Goal: Information Seeking & Learning: Learn about a topic

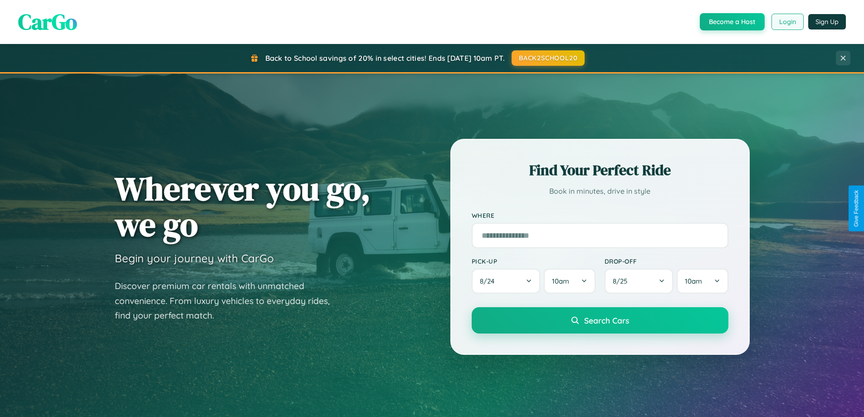
click at [787, 22] on button "Login" at bounding box center [788, 22] width 32 height 16
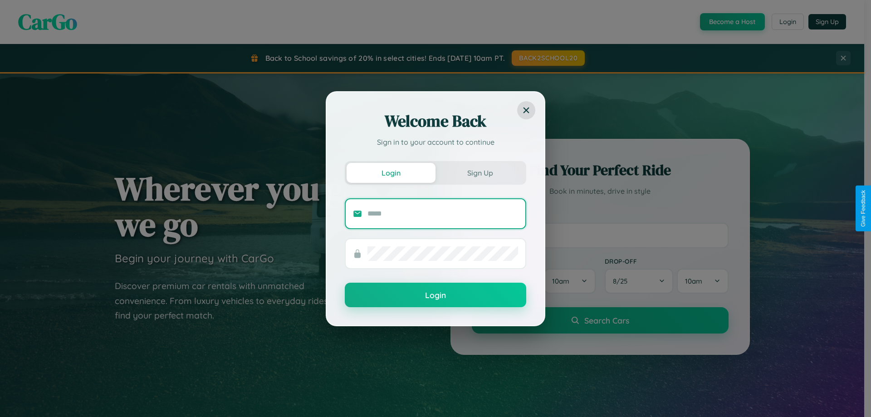
click at [443, 213] on input "text" at bounding box center [442, 213] width 151 height 15
type input "**********"
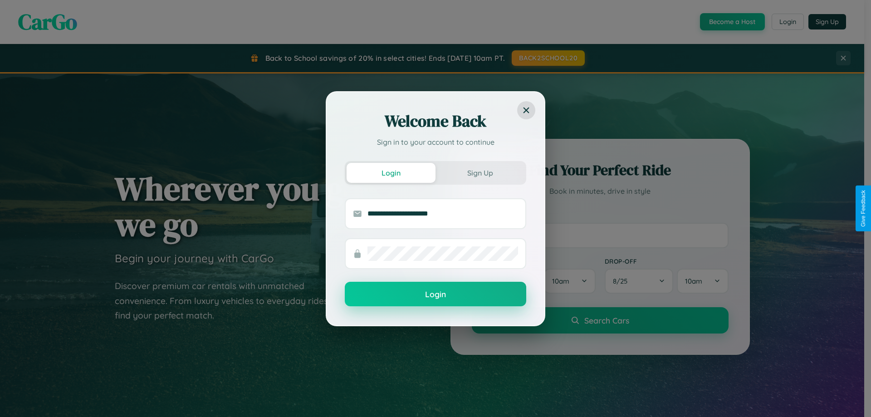
click at [435, 294] on button "Login" at bounding box center [435, 294] width 181 height 24
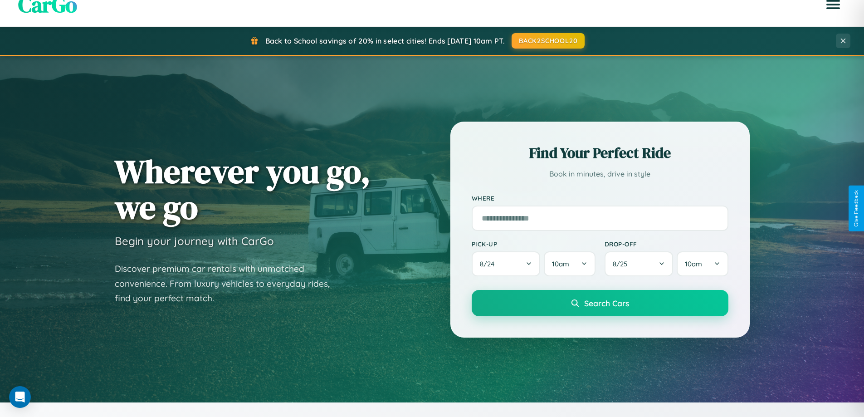
scroll to position [1745, 0]
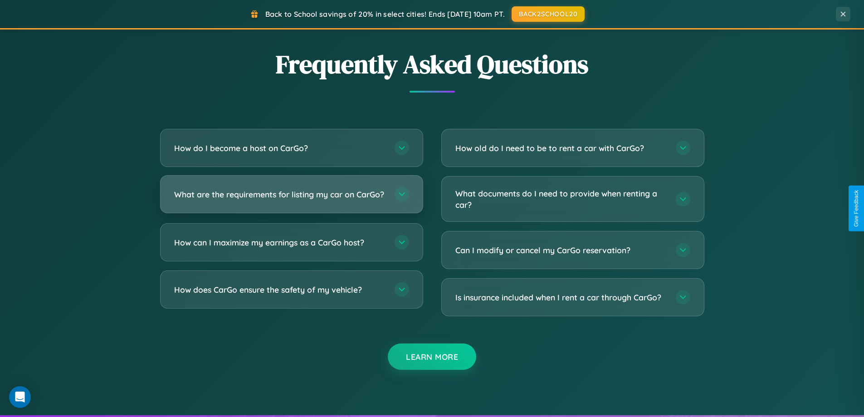
click at [291, 199] on h3 "What are the requirements for listing my car on CarGo?" at bounding box center [279, 194] width 211 height 11
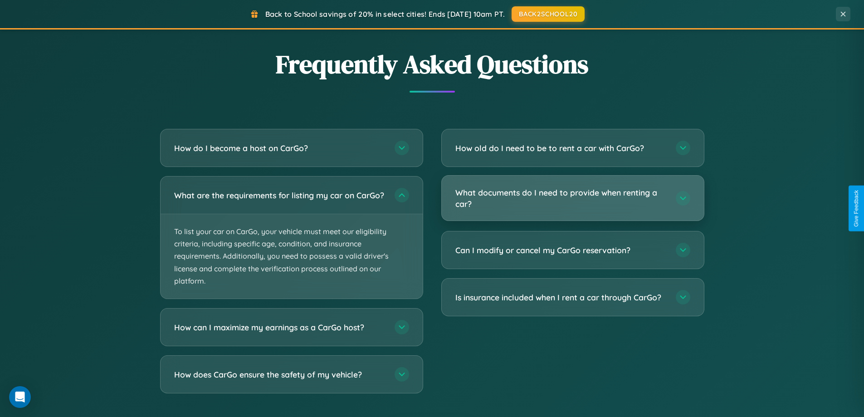
click at [572, 198] on h3 "What documents do I need to provide when renting a car?" at bounding box center [560, 198] width 211 height 22
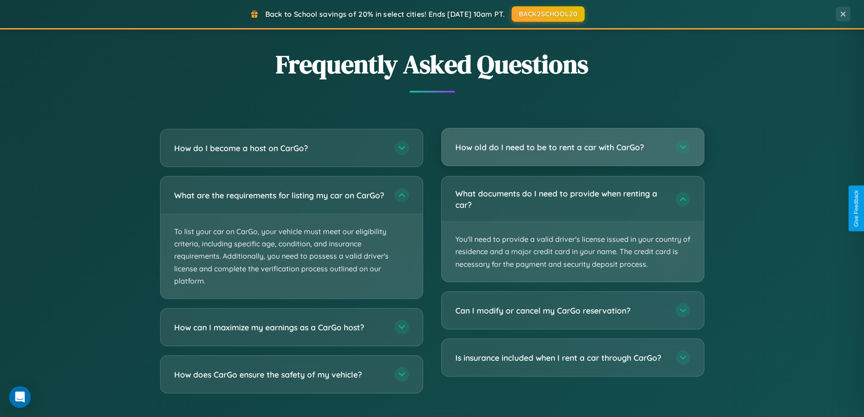
click at [572, 148] on h3 "How old do I need to be to rent a car with CarGo?" at bounding box center [560, 147] width 211 height 11
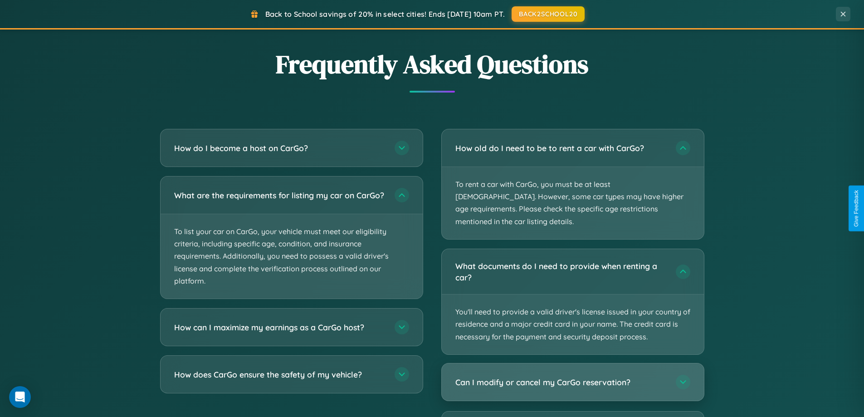
click at [572, 376] on h3 "Can I modify or cancel my CarGo reservation?" at bounding box center [560, 381] width 211 height 11
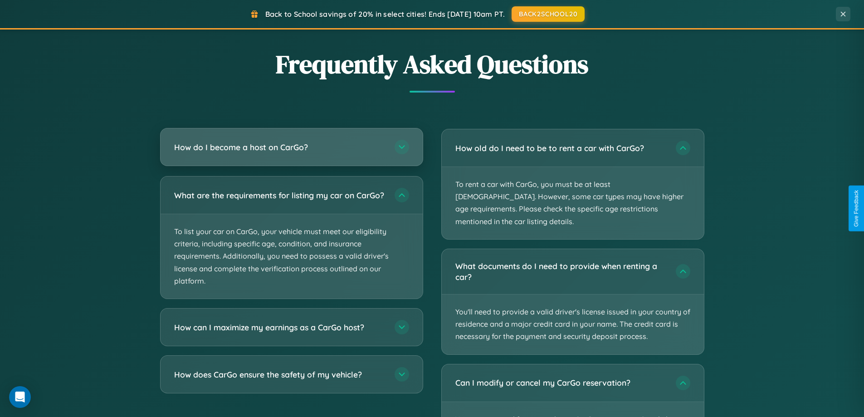
click at [291, 148] on h3 "How do I become a host on CarGo?" at bounding box center [279, 147] width 211 height 11
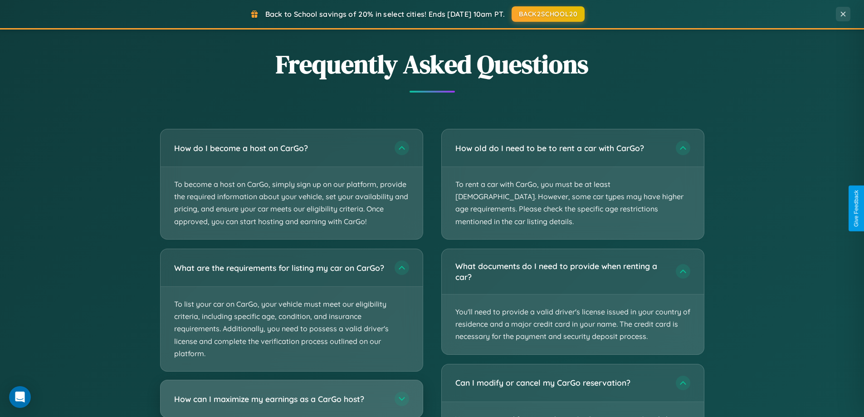
click at [291, 402] on h3 "How can I maximize my earnings as a CarGo host?" at bounding box center [279, 398] width 211 height 11
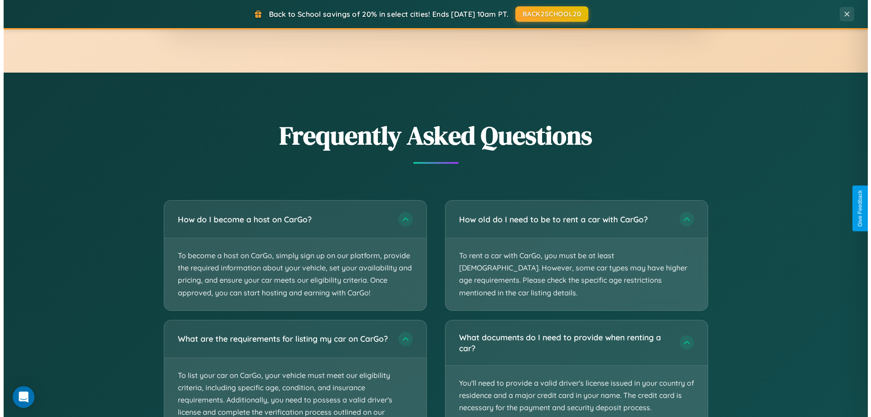
scroll to position [0, 0]
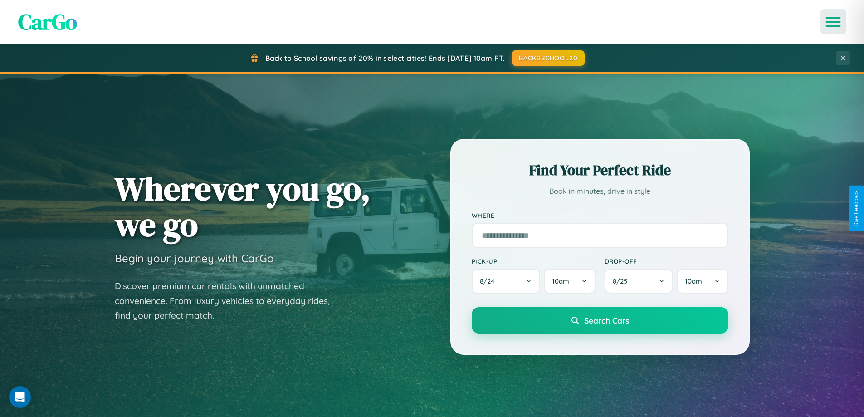
click at [833, 22] on icon "Open menu" at bounding box center [833, 22] width 13 height 8
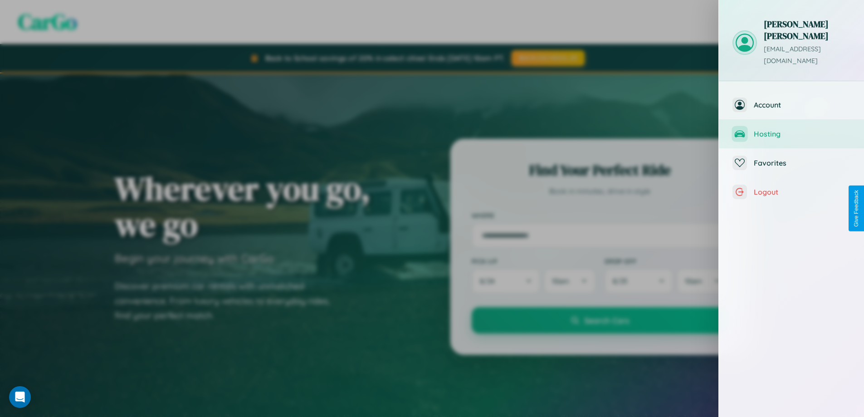
click at [792, 129] on span "Hosting" at bounding box center [802, 133] width 97 height 9
